Goal: Information Seeking & Learning: Learn about a topic

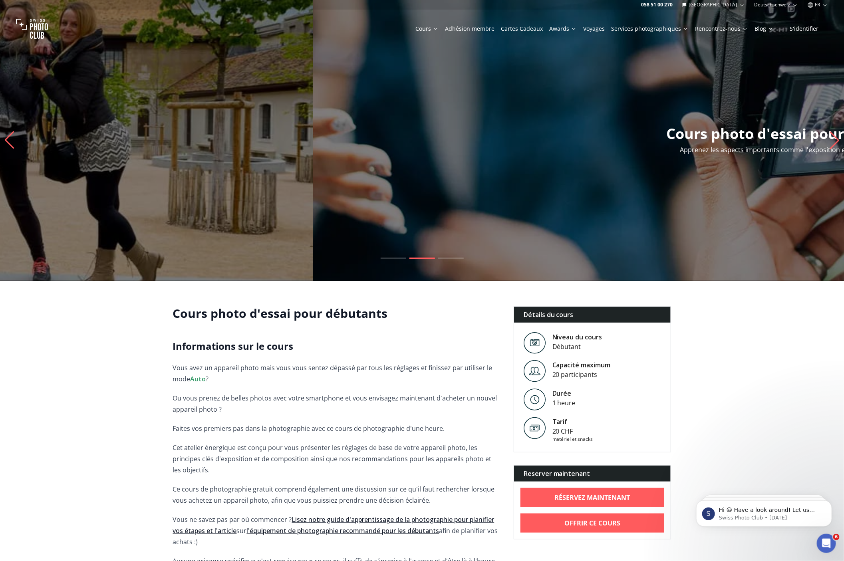
click at [0, 0] on slot "Cours photo d'essai pour débutants Introduction d'une heure aux basiques de la …" at bounding box center [0, 0] width 0 height 0
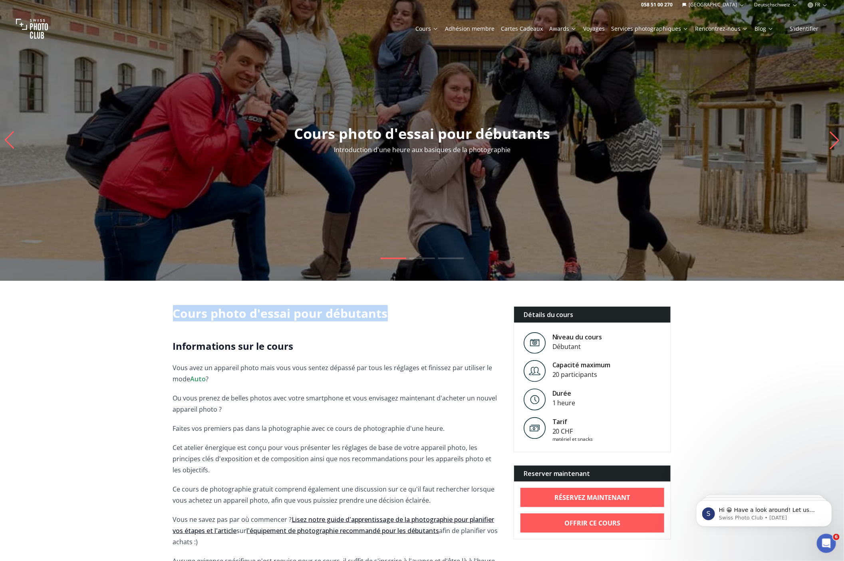
drag, startPoint x: 174, startPoint y: 317, endPoint x: 407, endPoint y: 315, distance: 233.2
click at [407, 311] on h1 "Cours photo d'essai pour débutants" at bounding box center [337, 313] width 328 height 14
click at [402, 294] on div at bounding box center [402, 294] width 0 height 0
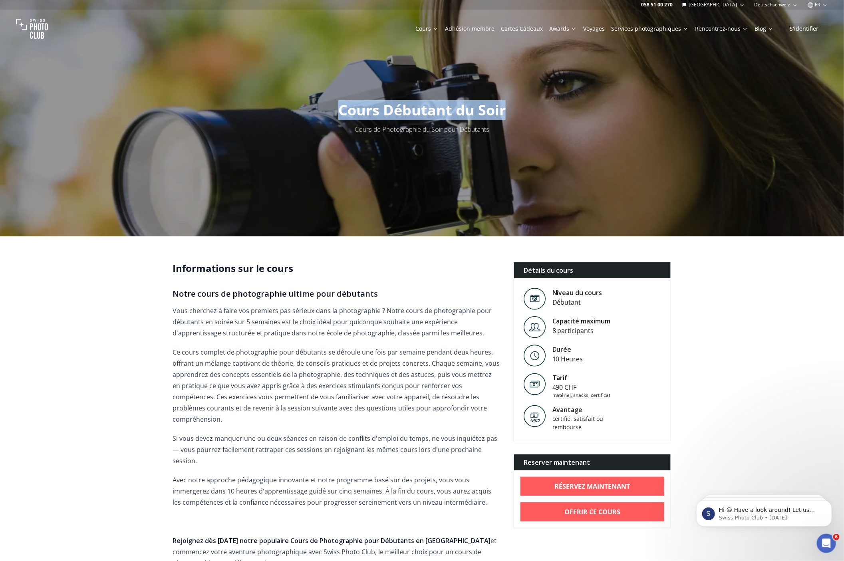
drag, startPoint x: 334, startPoint y: 111, endPoint x: 507, endPoint y: 111, distance: 172.9
click at [507, 111] on h1 "Cours Débutant du Soir" at bounding box center [422, 110] width 180 height 16
copy span "Cours Débutant du Soir"
drag, startPoint x: 335, startPoint y: 295, endPoint x: 369, endPoint y: 295, distance: 34.3
click at [369, 295] on h3 "Notre cours de photographie ultime pour débutants" at bounding box center [337, 293] width 328 height 13
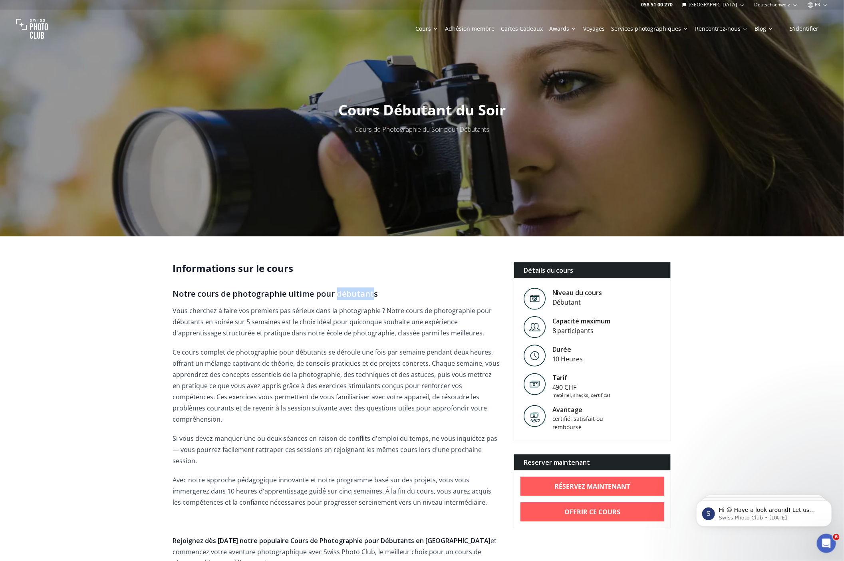
copy h3 "débutant"
drag, startPoint x: 339, startPoint y: 109, endPoint x: 505, endPoint y: 108, distance: 166.5
click at [505, 108] on h1 "Cours Débutant du Soir" at bounding box center [422, 110] width 180 height 16
copy span "Cours Débutant du Soir"
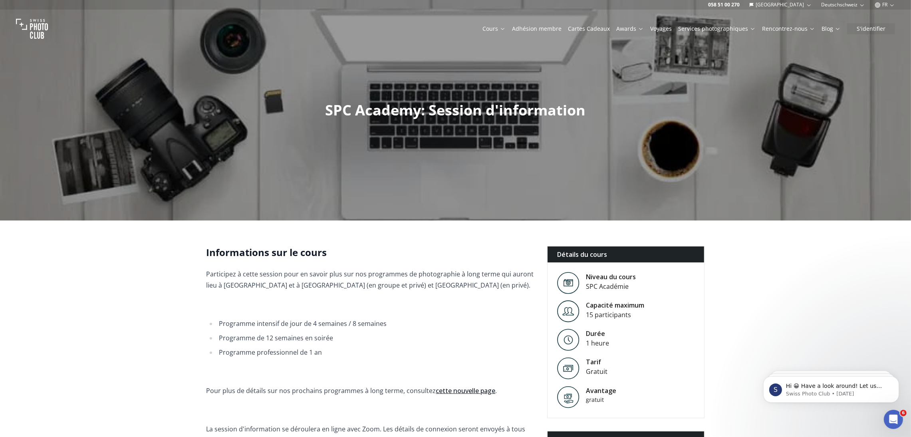
drag, startPoint x: 315, startPoint y: 108, endPoint x: 627, endPoint y: 107, distance: 311.8
click at [627, 107] on div at bounding box center [455, 110] width 911 height 220
drag, startPoint x: 596, startPoint y: 109, endPoint x: 384, endPoint y: 116, distance: 211.7
click at [384, 116] on div "SPC Academy: Session d'information" at bounding box center [455, 110] width 911 height 220
click at [384, 116] on span "SPC Academy: Session d'information" at bounding box center [455, 110] width 260 height 20
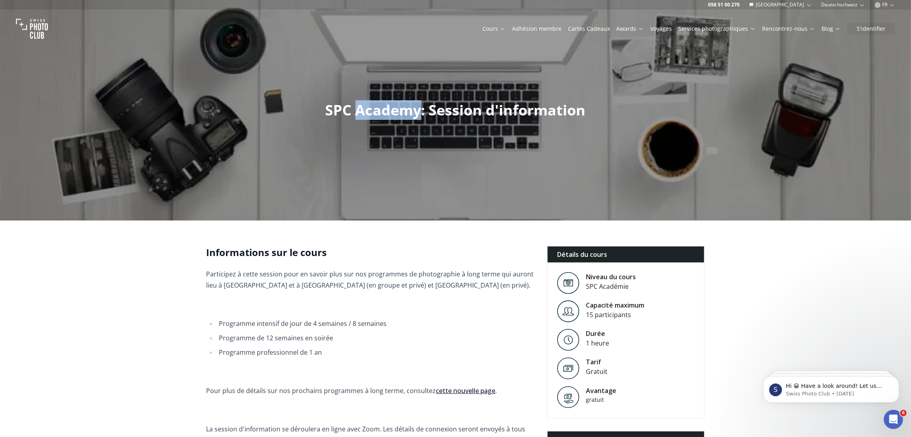
click at [384, 116] on span "SPC Academy: Session d'information" at bounding box center [455, 110] width 260 height 20
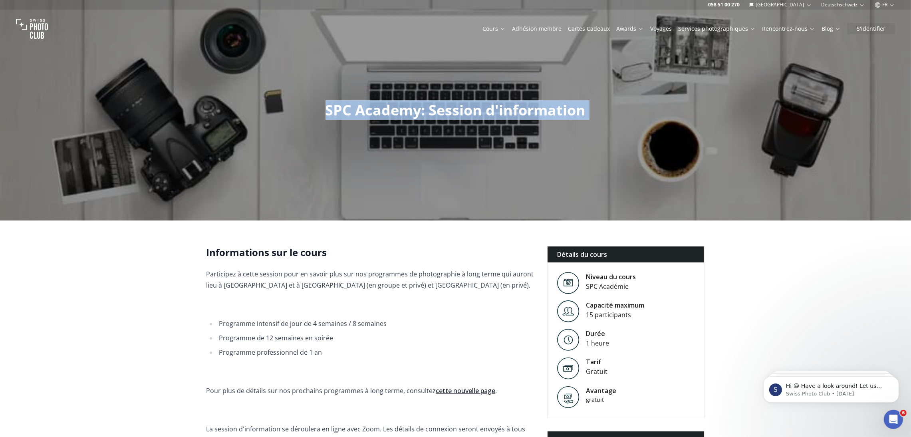
click at [384, 116] on span "SPC Academy: Session d'information" at bounding box center [455, 110] width 260 height 20
click at [379, 120] on div at bounding box center [379, 120] width 0 height 0
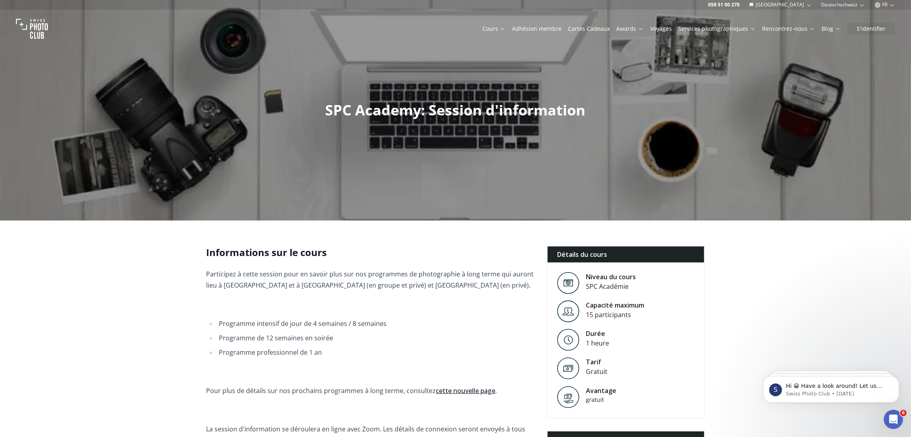
click at [295, 250] on h2 "Informations sur le cours" at bounding box center [370, 252] width 328 height 13
click at [290, 234] on div at bounding box center [290, 234] width 0 height 0
click at [341, 249] on h2 "Informations sur le cours" at bounding box center [370, 252] width 328 height 13
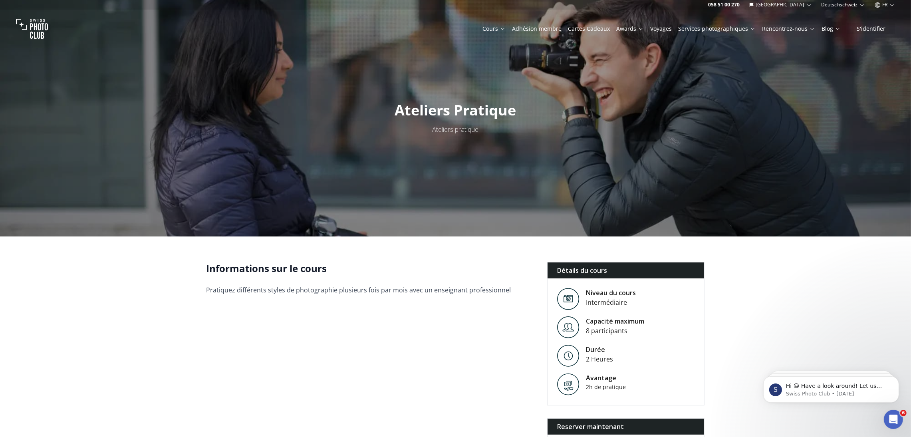
drag, startPoint x: 390, startPoint y: 108, endPoint x: 536, endPoint y: 109, distance: 146.1
click at [536, 109] on div at bounding box center [455, 118] width 911 height 236
click at [504, 113] on span "Ateliers Pratique" at bounding box center [455, 110] width 121 height 20
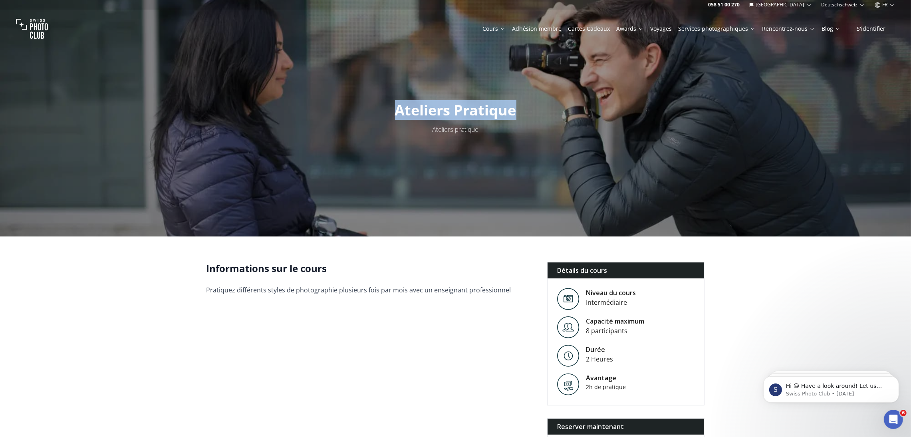
click at [499, 120] on div at bounding box center [499, 120] width 0 height 0
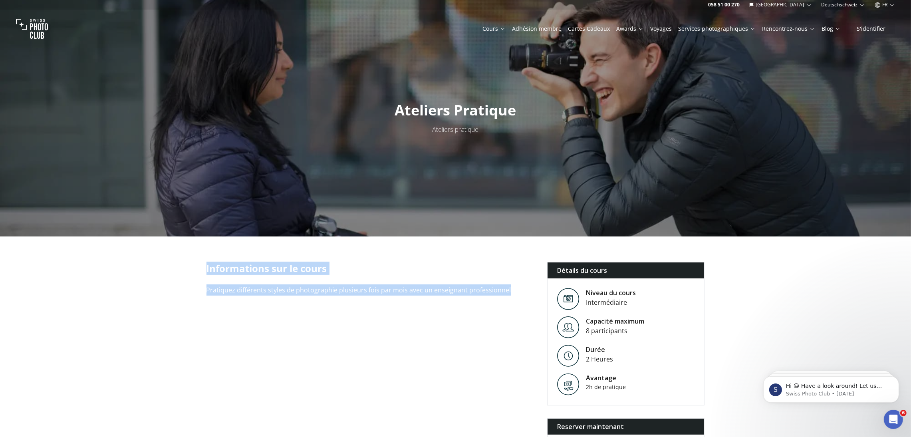
drag, startPoint x: 202, startPoint y: 266, endPoint x: 530, endPoint y: 281, distance: 328.2
click at [530, 281] on div "Informations sur le cours Pratiquez différents styles de photographie plusieurs…" at bounding box center [455, 364] width 511 height 205
click at [525, 294] on div at bounding box center [525, 294] width 0 height 0
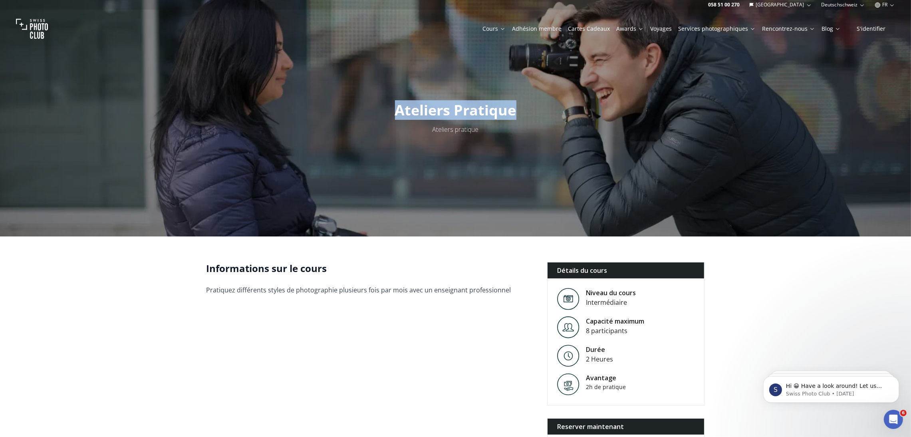
drag, startPoint x: 519, startPoint y: 111, endPoint x: 391, endPoint y: 114, distance: 128.6
click at [391, 113] on h1 "Ateliers Pratique" at bounding box center [455, 110] width 134 height 16
copy span "Ateliers Pratique"
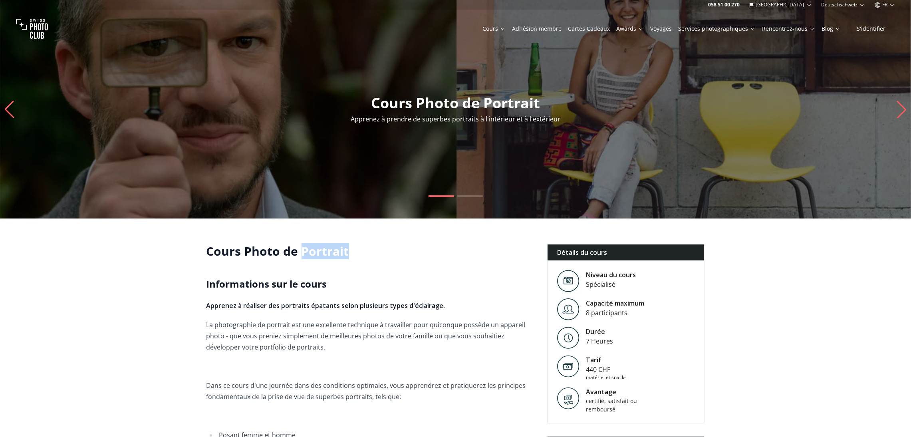
drag, startPoint x: 351, startPoint y: 252, endPoint x: 300, endPoint y: 255, distance: 51.2
click at [300, 255] on h1 "Cours Photo de Portrait" at bounding box center [370, 251] width 328 height 14
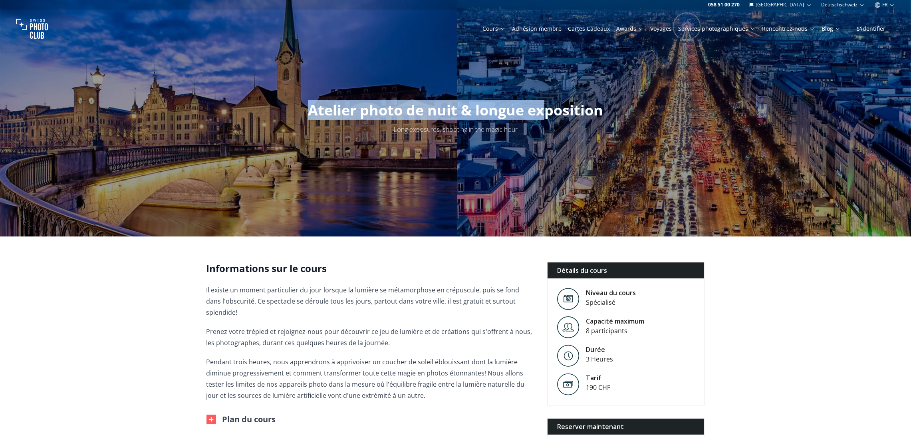
drag, startPoint x: 309, startPoint y: 113, endPoint x: 548, endPoint y: 100, distance: 239.5
click at [548, 100] on span "Atelier photo de nuit & longue exposition" at bounding box center [455, 110] width 295 height 20
click at [431, 103] on span "Atelier photo de nuit & longue exposition" at bounding box center [455, 110] width 295 height 20
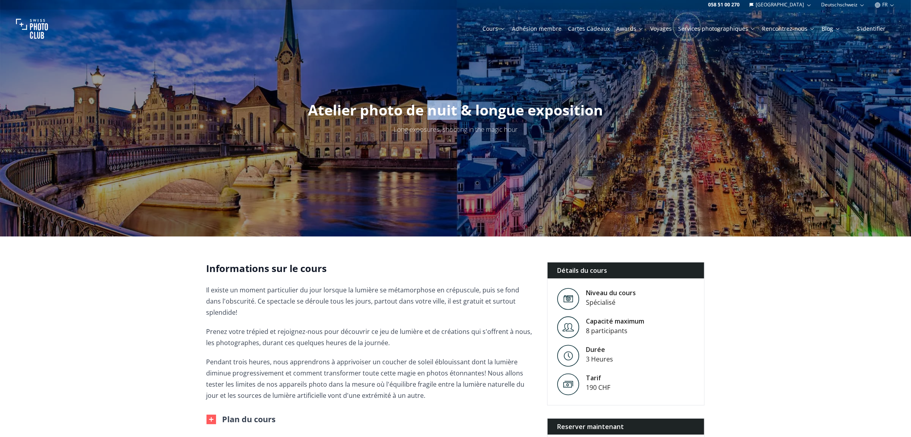
click at [431, 103] on span "Atelier photo de nuit & longue exposition" at bounding box center [455, 110] width 295 height 20
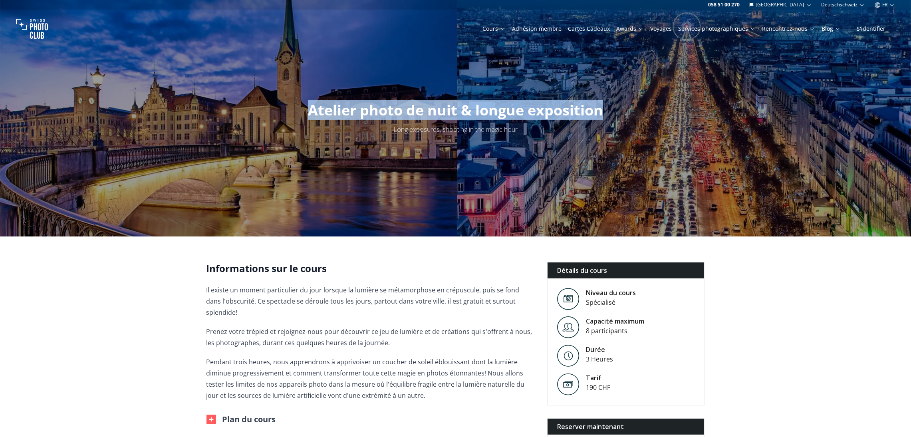
click at [431, 103] on span "Atelier photo de nuit & longue exposition" at bounding box center [455, 110] width 295 height 20
click at [426, 89] on div at bounding box center [426, 89] width 0 height 0
click at [423, 111] on span "Atelier photo de nuit & longue exposition" at bounding box center [455, 110] width 295 height 20
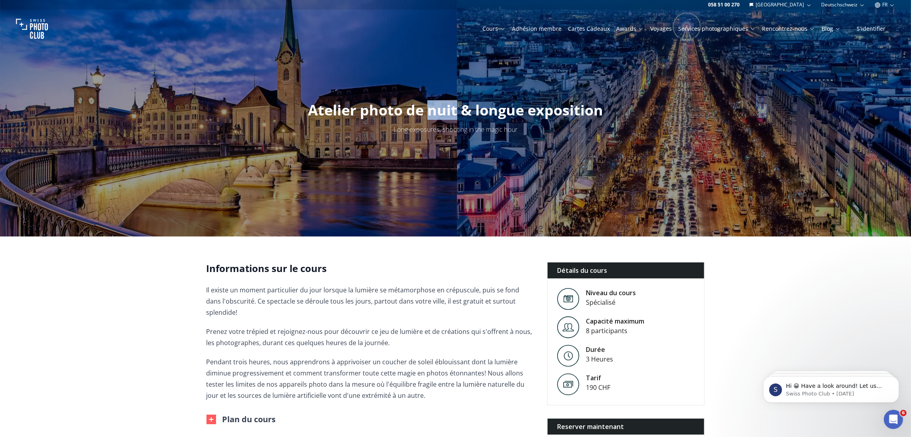
drag, startPoint x: 430, startPoint y: 111, endPoint x: 456, endPoint y: 111, distance: 26.4
click at [456, 111] on span "Atelier photo de nuit & longue exposition" at bounding box center [455, 110] width 295 height 20
copy span "nuit"
drag, startPoint x: 604, startPoint y: 108, endPoint x: 476, endPoint y: 115, distance: 128.7
click at [476, 115] on h1 "Atelier photo de nuit & longue exposition" at bounding box center [455, 110] width 308 height 16
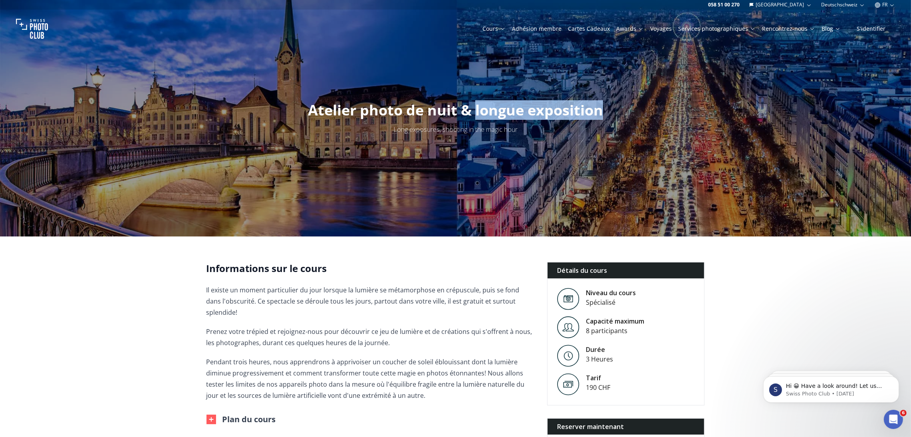
copy span "longue exposition"
click at [519, 120] on div "Atelier photo de nuit & longue exposition Long exposures, shooting in the magic…" at bounding box center [455, 118] width 911 height 236
click at [571, 111] on span "Atelier photo de nuit & longue exposition" at bounding box center [455, 110] width 295 height 20
drag, startPoint x: 477, startPoint y: 110, endPoint x: 606, endPoint y: 113, distance: 128.6
click at [606, 113] on h1 "Atelier photo de nuit & longue exposition" at bounding box center [455, 110] width 308 height 16
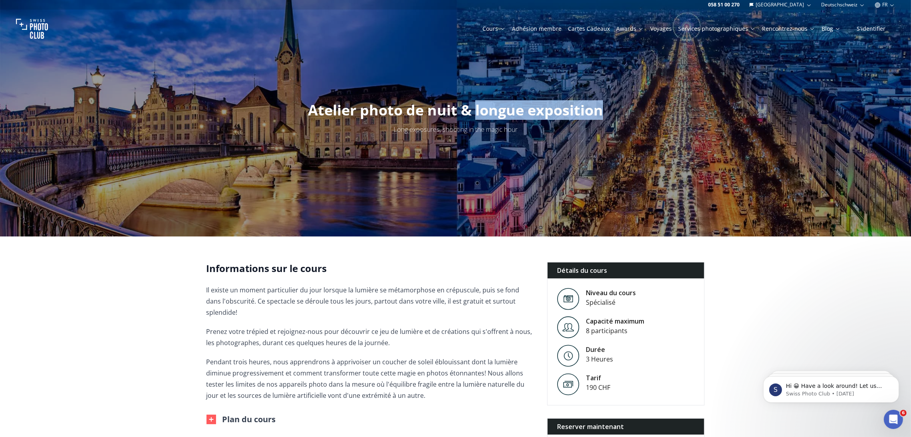
copy span "longue exposition"
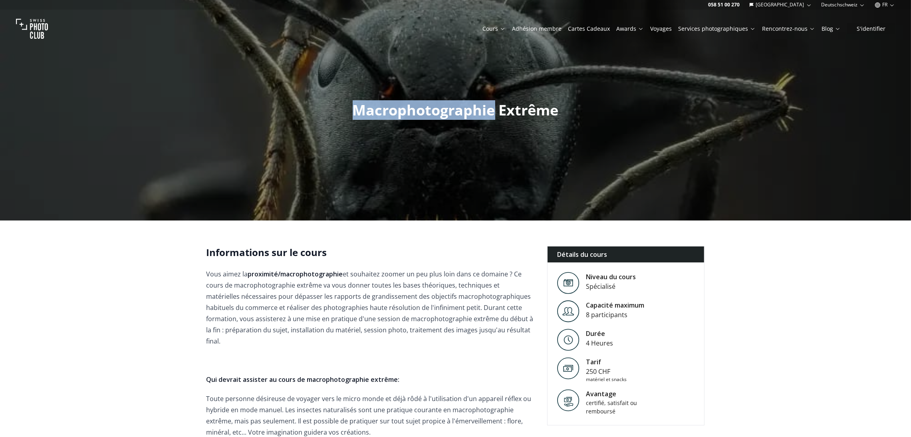
drag, startPoint x: 356, startPoint y: 107, endPoint x: 495, endPoint y: 107, distance: 138.9
click at [495, 107] on span "Macrophotographie Extrême" at bounding box center [456, 110] width 206 height 20
copy span "Macrophotographie"
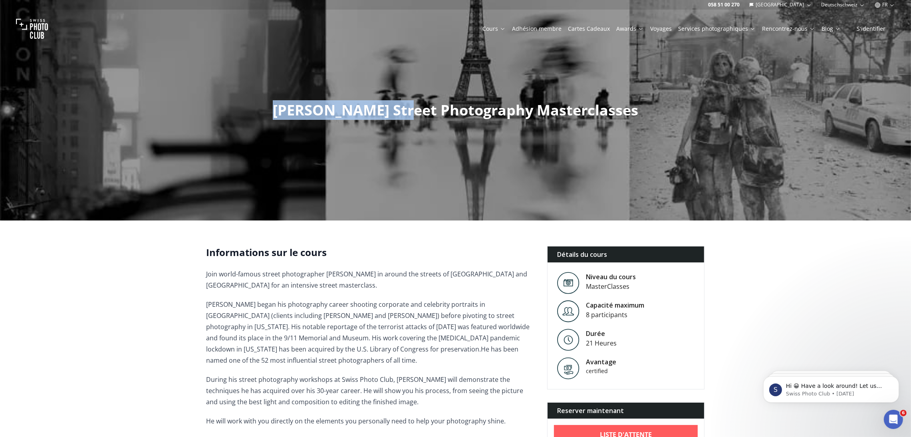
drag, startPoint x: 285, startPoint y: 111, endPoint x: 420, endPoint y: 102, distance: 134.9
click at [420, 105] on span "[PERSON_NAME] Street Photography Masterclasses" at bounding box center [455, 110] width 365 height 20
click at [297, 120] on div at bounding box center [455, 110] width 911 height 220
drag, startPoint x: 284, startPoint y: 110, endPoint x: 519, endPoint y: 105, distance: 235.2
click at [519, 105] on h1 "Phil Penman Street Photography Masterclasses" at bounding box center [455, 110] width 378 height 16
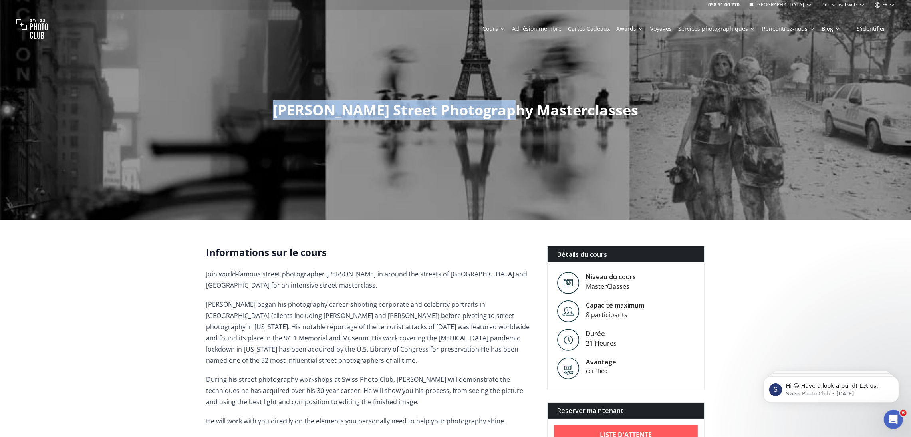
copy span "Phil Penman Street Photography"
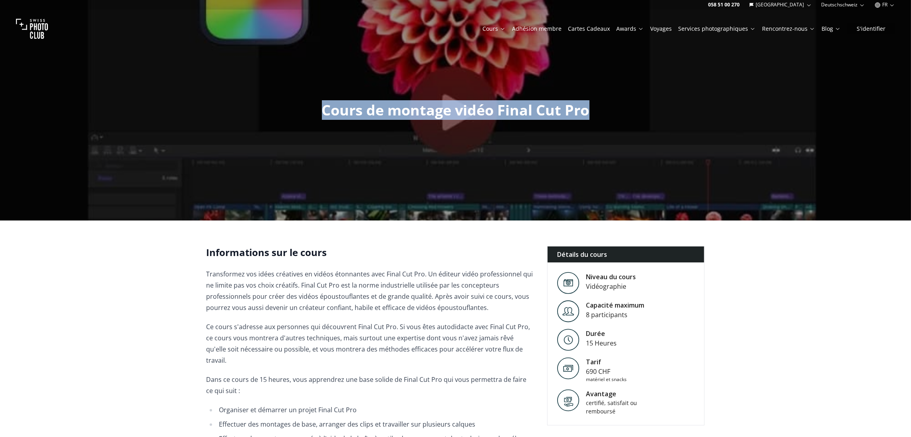
drag, startPoint x: 590, startPoint y: 109, endPoint x: 315, endPoint y: 110, distance: 275.1
click at [315, 110] on h1 "Cours de montage vidéo Final Cut Pro" at bounding box center [455, 110] width 280 height 16
click at [310, 120] on div at bounding box center [310, 120] width 0 height 0
click at [315, 109] on h1 "Cours de montage vidéo Final Cut Pro" at bounding box center [455, 110] width 280 height 16
drag, startPoint x: 315, startPoint y: 109, endPoint x: 452, endPoint y: 110, distance: 136.6
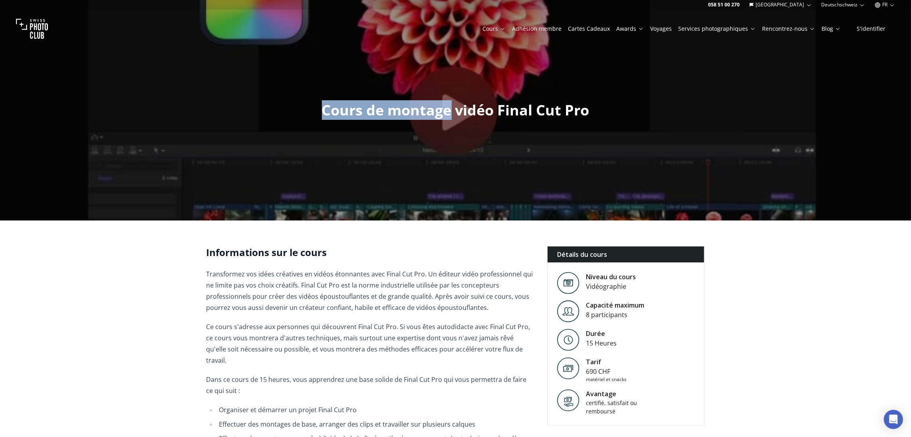
click at [452, 110] on h1 "Cours de montage vidéo Final Cut Pro" at bounding box center [455, 110] width 280 height 16
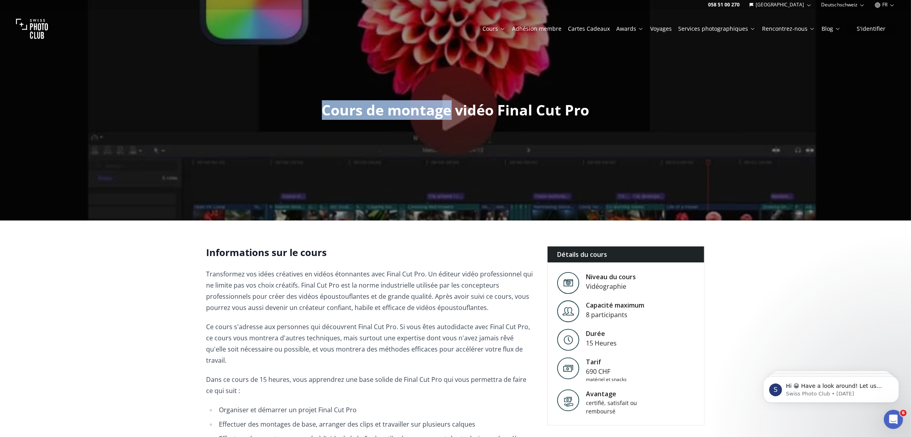
copy span "Cours de montage"
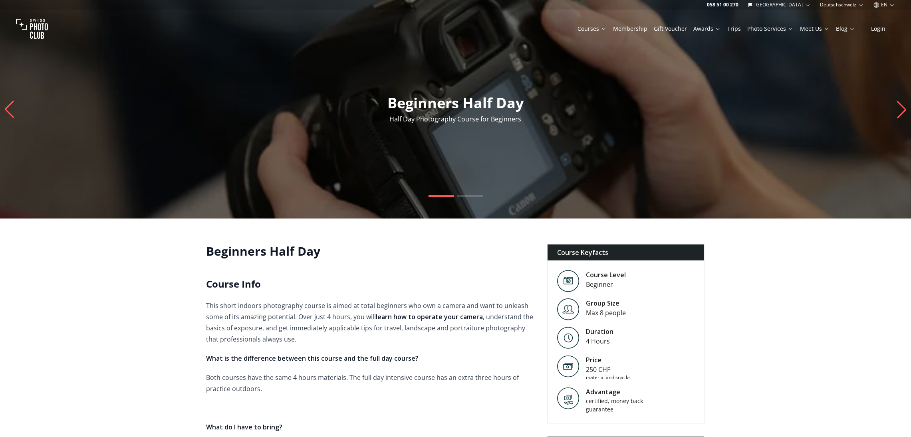
click at [206, 290] on div "Beginners Half Day Course Info This short indoors photography course is aimed a…" at bounding box center [370, 389] width 328 height 291
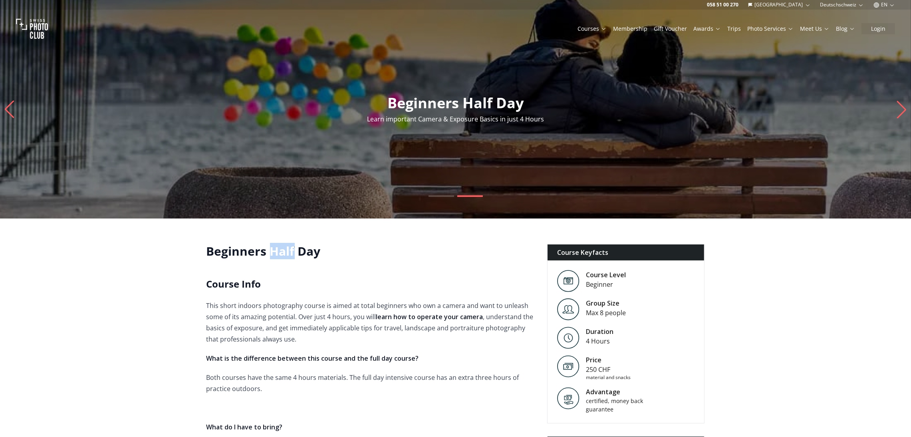
drag, startPoint x: 294, startPoint y: 250, endPoint x: 272, endPoint y: 252, distance: 22.5
click at [272, 252] on h1 "Beginners Half Day" at bounding box center [370, 251] width 328 height 14
copy h1 "Half"
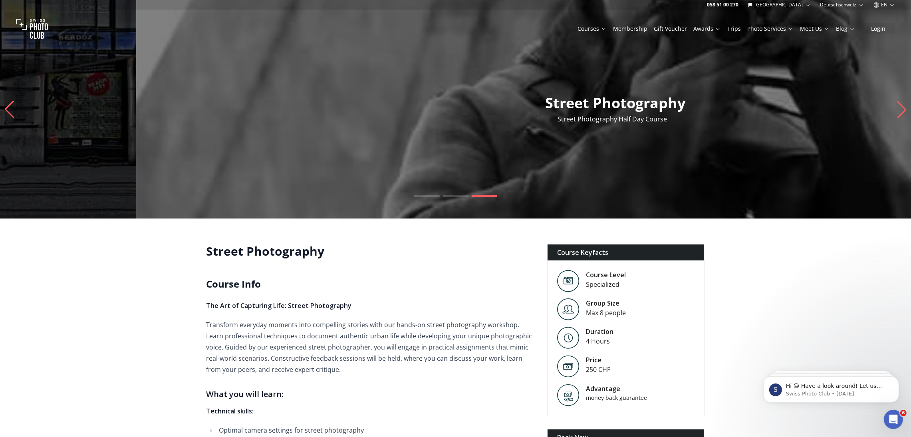
click at [0, 0] on slot "Street Photography Street Photography Half Day Course" at bounding box center [0, 0] width 0 height 0
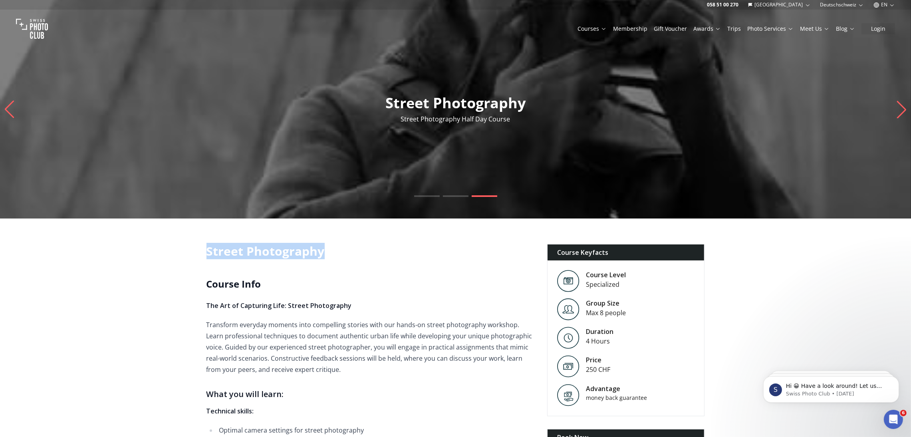
drag, startPoint x: 204, startPoint y: 247, endPoint x: 355, endPoint y: 254, distance: 151.5
copy h1 "Street Photography"
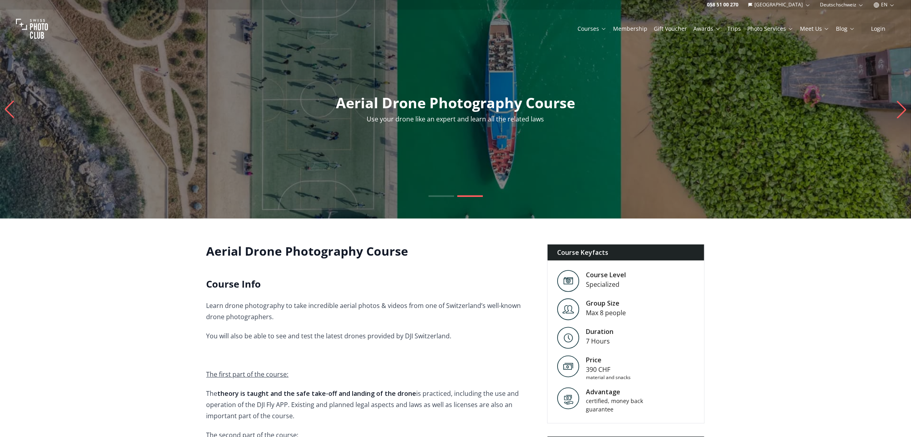
click at [257, 254] on h1 "Aerial Drone Photography Course" at bounding box center [370, 251] width 328 height 14
copy h1 "Drone"
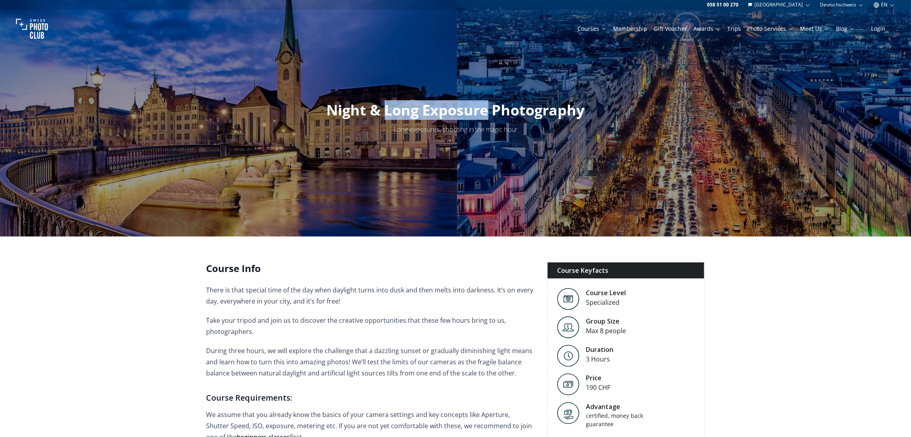
drag, startPoint x: 390, startPoint y: 110, endPoint x: 486, endPoint y: 116, distance: 96.4
click at [486, 116] on span "Night & Long Exposure Photography" at bounding box center [456, 110] width 258 height 20
copy span "Long Exposure"
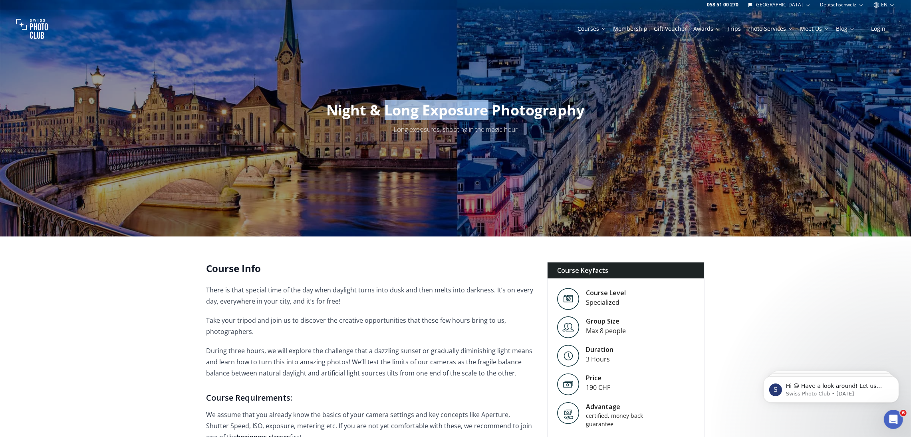
click at [399, 110] on span "Night & Long Exposure Photography" at bounding box center [456, 110] width 258 height 20
drag, startPoint x: 384, startPoint y: 109, endPoint x: 487, endPoint y: 110, distance: 103.0
click at [487, 110] on span "Night & Long Exposure Photography" at bounding box center [456, 110] width 258 height 20
copy span "Long Exposure"
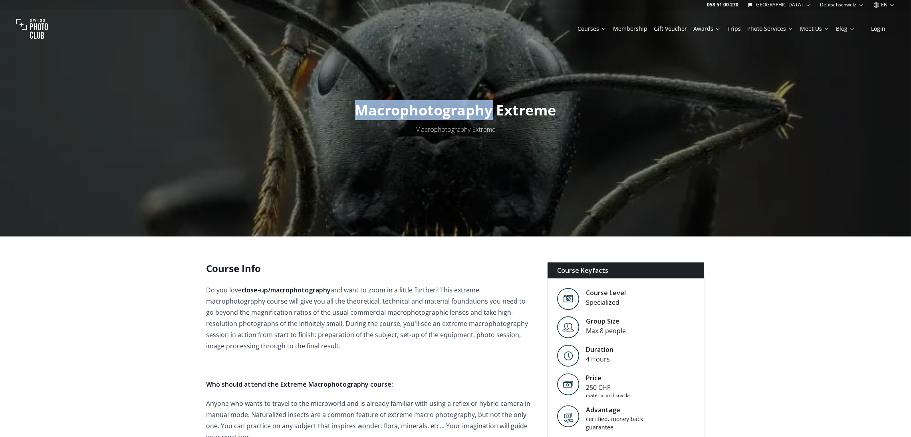
drag, startPoint x: 360, startPoint y: 114, endPoint x: 490, endPoint y: 108, distance: 130.3
click at [491, 109] on span "Macrophotography Extreme" at bounding box center [455, 110] width 201 height 20
copy span "Macrophotography"
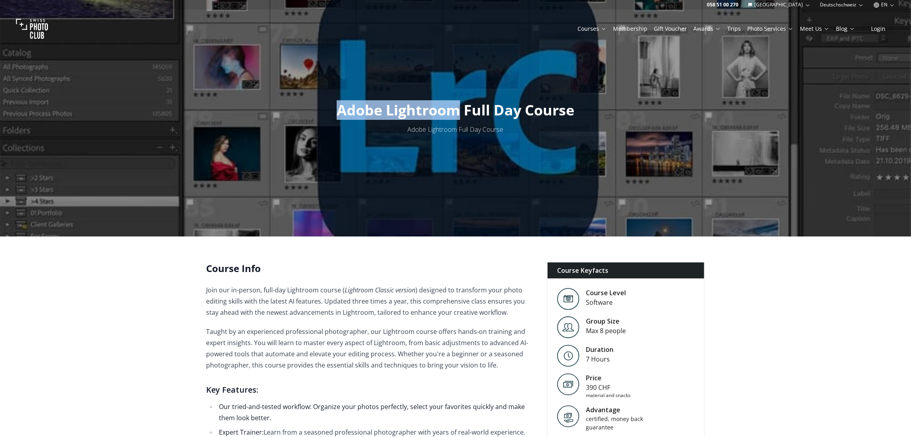
drag, startPoint x: 334, startPoint y: 113, endPoint x: 459, endPoint y: 114, distance: 125.0
click at [459, 114] on h1 "Adobe Lightroom Full Day Course" at bounding box center [455, 110] width 250 height 16
copy span "Adobe Lightroom"
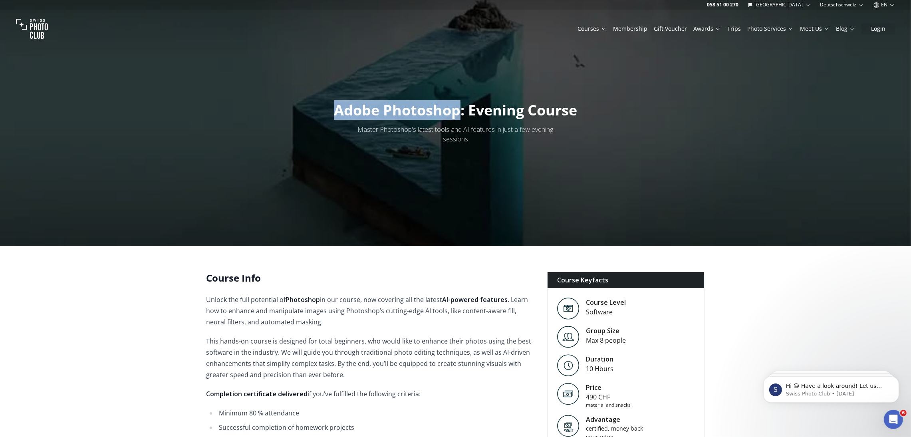
drag, startPoint x: 334, startPoint y: 111, endPoint x: 459, endPoint y: 104, distance: 125.6
click at [459, 104] on span "Adobe Photoshop: Evening Course" at bounding box center [455, 110] width 243 height 20
copy span "Adobe Photoshop"
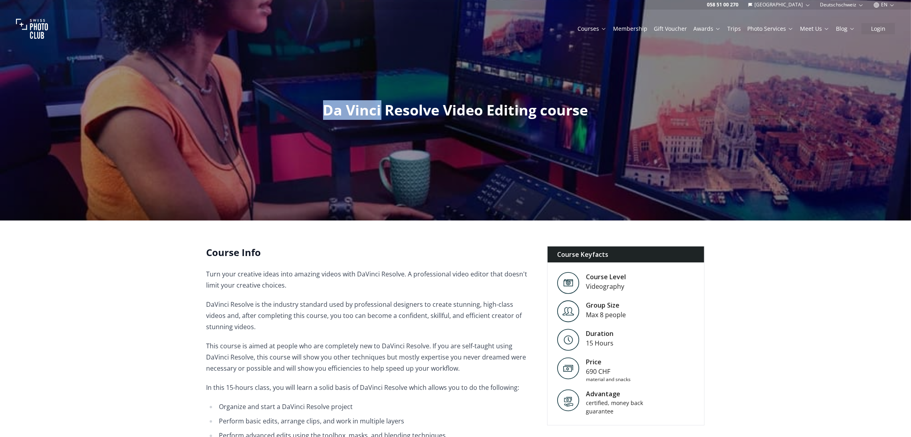
drag, startPoint x: 321, startPoint y: 113, endPoint x: 380, endPoint y: 111, distance: 58.7
click at [380, 111] on h1 "Da Vinci Resolve Video Editing course" at bounding box center [456, 110] width 278 height 16
copy span "Da Vinci"
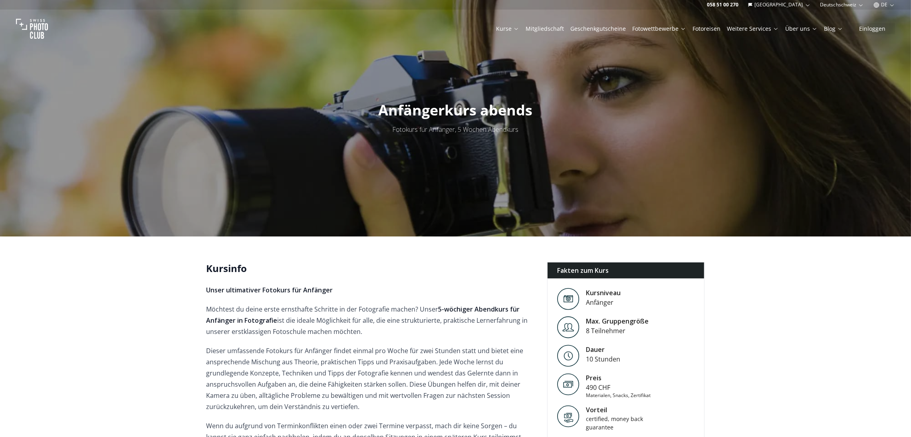
drag, startPoint x: 0, startPoint y: 0, endPoint x: 494, endPoint y: 104, distance: 505.2
click at [494, 104] on span "Anfängerkurs abends" at bounding box center [456, 110] width 154 height 20
click at [489, 89] on div at bounding box center [489, 89] width 0 height 0
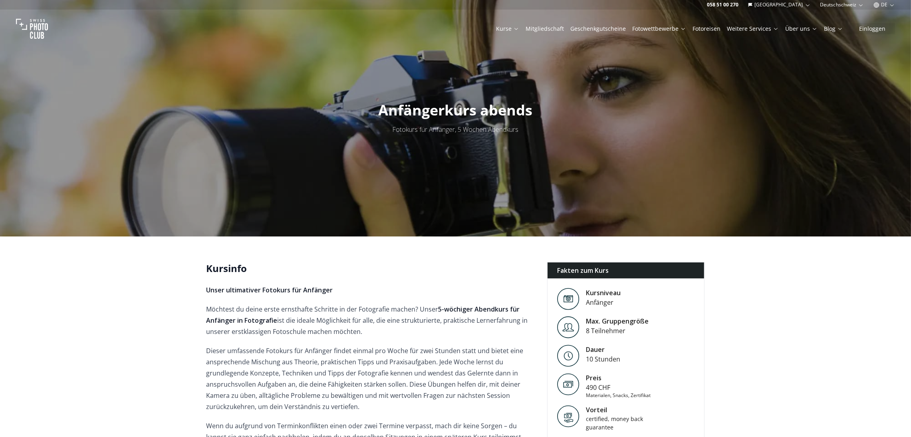
click at [571, 97] on div at bounding box center [455, 118] width 911 height 236
click at [501, 109] on span "Anfängerkurs abends" at bounding box center [456, 110] width 154 height 20
copy span "abends"
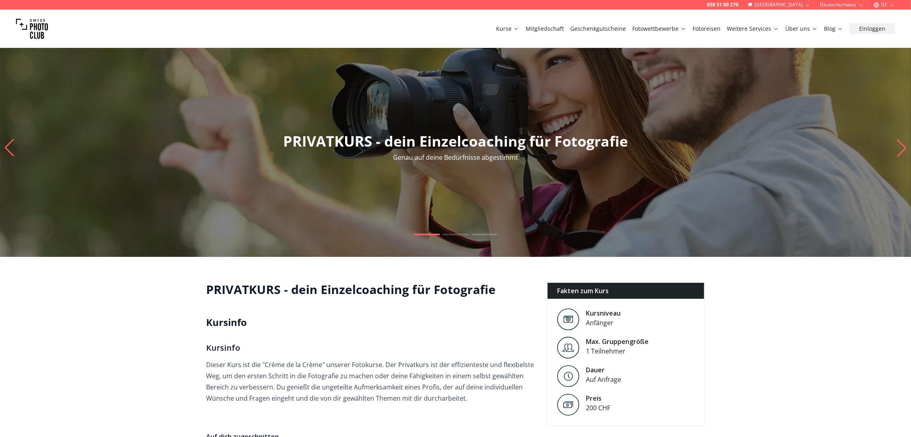
click at [333, 146] on p "PRIVATKURS - dein Einzelcoaching für Fotografie" at bounding box center [455, 141] width 911 height 16
click at [333, 145] on p "PRIVATKURS - dein Einzelcoaching für Fotografie" at bounding box center [455, 141] width 911 height 16
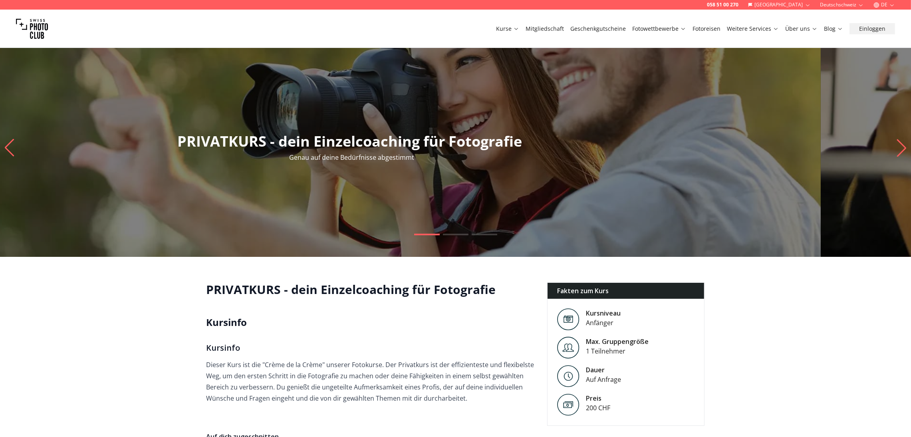
click at [276, 139] on p "PRIVATKURS - dein Einzelcoaching für Fotografie" at bounding box center [349, 141] width 911 height 16
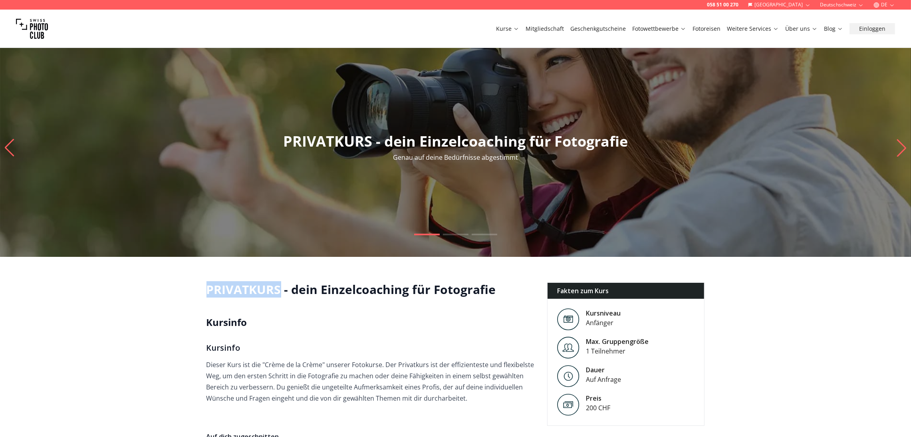
drag, startPoint x: 205, startPoint y: 290, endPoint x: 278, endPoint y: 297, distance: 73.8
copy h1 "PRIVATKURS"
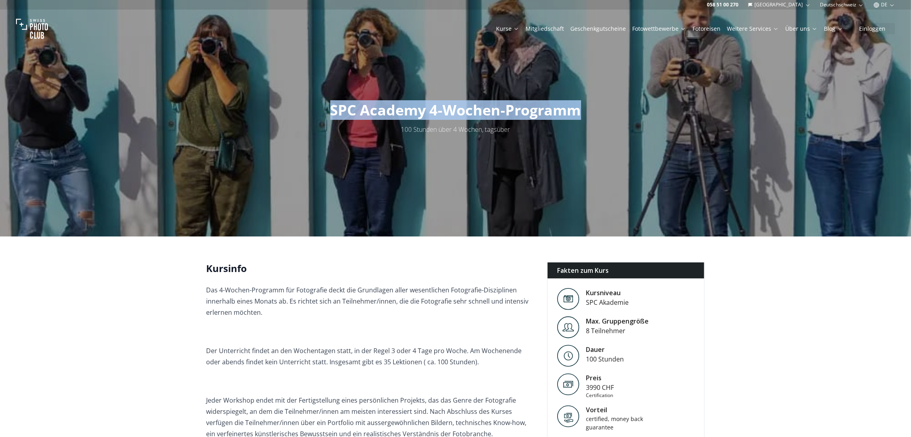
drag, startPoint x: 331, startPoint y: 113, endPoint x: 582, endPoint y: 113, distance: 250.3
click at [582, 113] on h1 "SPC Academy 4-Wochen-Programm" at bounding box center [456, 110] width 264 height 16
copy span "SPC Academy 4-Wochen-Programm"
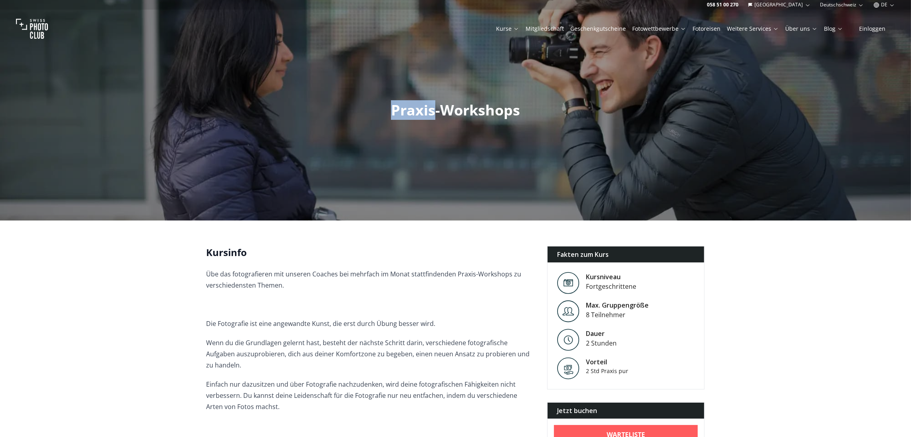
drag, startPoint x: 392, startPoint y: 111, endPoint x: 434, endPoint y: 113, distance: 42.8
click at [434, 113] on span "Praxis-Workshops" at bounding box center [455, 110] width 129 height 20
copy span "Praxis"
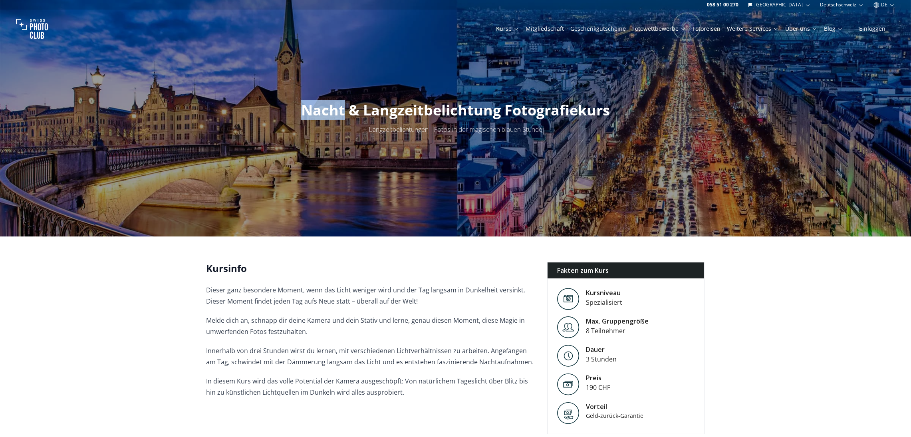
drag, startPoint x: 305, startPoint y: 109, endPoint x: 344, endPoint y: 108, distance: 38.7
click at [344, 108] on span "Nacht & Langzeitbelichtung Fotografiekurs" at bounding box center [455, 110] width 309 height 20
copy span "Nacht"
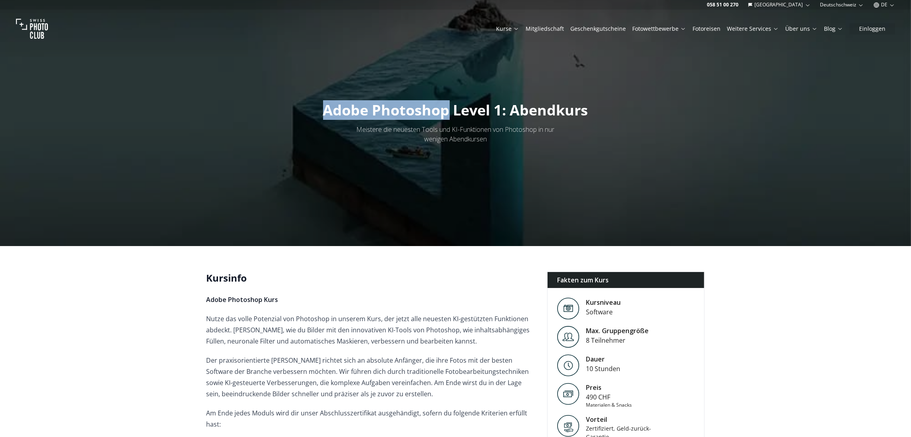
drag, startPoint x: 320, startPoint y: 116, endPoint x: 445, endPoint y: 115, distance: 124.6
click at [445, 115] on h1 "Adobe Photoshop Level 1: Abendkurs" at bounding box center [456, 110] width 278 height 16
copy span "Adobe Photoshop"
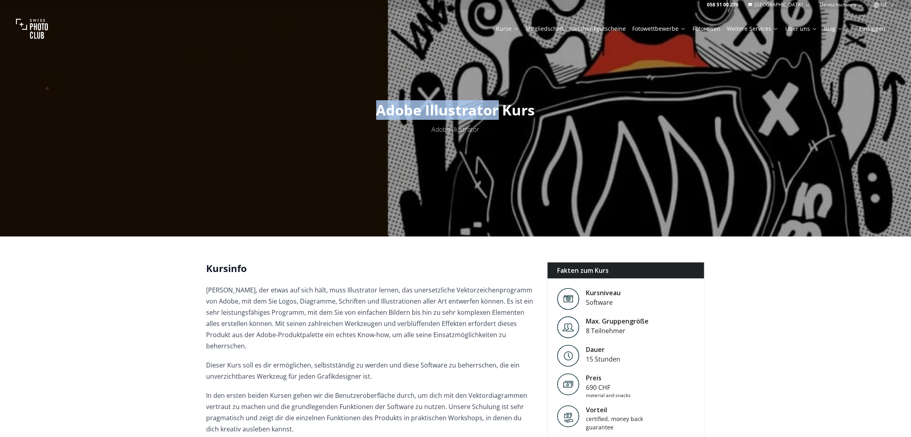
drag, startPoint x: 0, startPoint y: 0, endPoint x: 499, endPoint y: 109, distance: 510.8
click at [499, 109] on span "Adobe Illustrator Kurs" at bounding box center [455, 110] width 159 height 20
copy span "Adobe Illustrator"
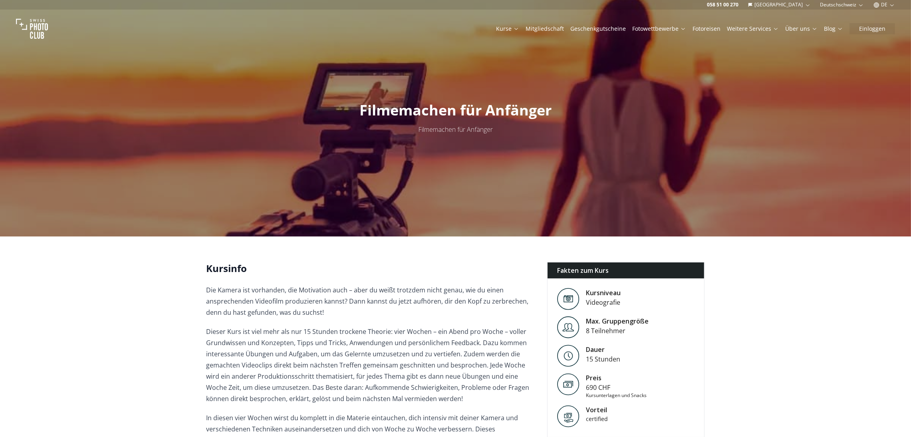
click at [396, 108] on span "Filmemachen für Anfänger" at bounding box center [455, 110] width 192 height 20
click at [480, 108] on span "Filmemachen für Anfänger" at bounding box center [455, 110] width 192 height 20
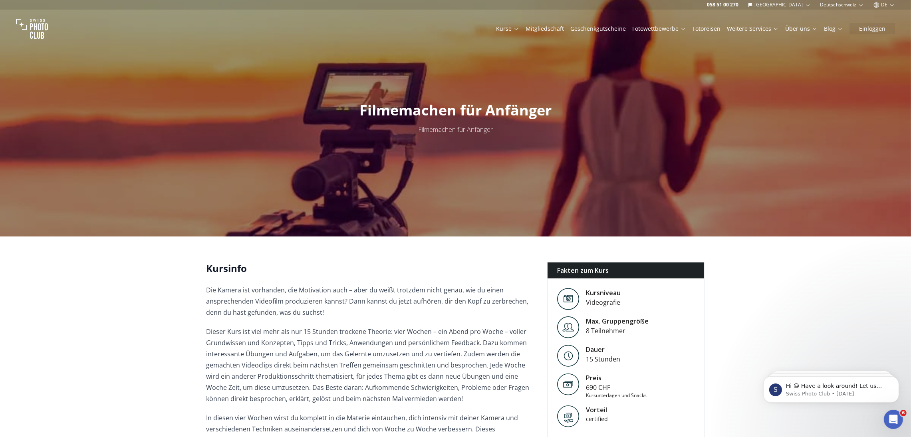
click at [396, 107] on span "Filmemachen für Anfänger" at bounding box center [455, 110] width 192 height 20
copy span "Filmemachen für Anfänger"
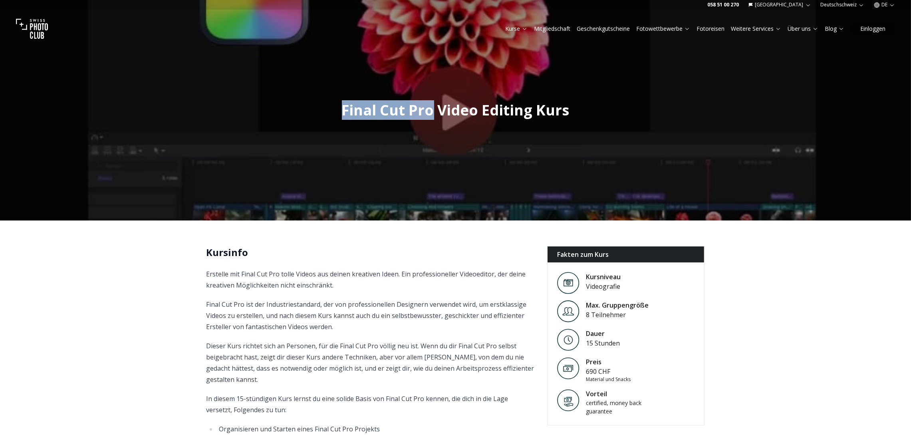
drag, startPoint x: 340, startPoint y: 111, endPoint x: 432, endPoint y: 109, distance: 92.7
click at [432, 109] on h1 "Final Cut Pro Video Editing Kurs" at bounding box center [455, 110] width 240 height 16
copy span "Final Cut Pro"
